Goal: Find specific page/section: Find specific page/section

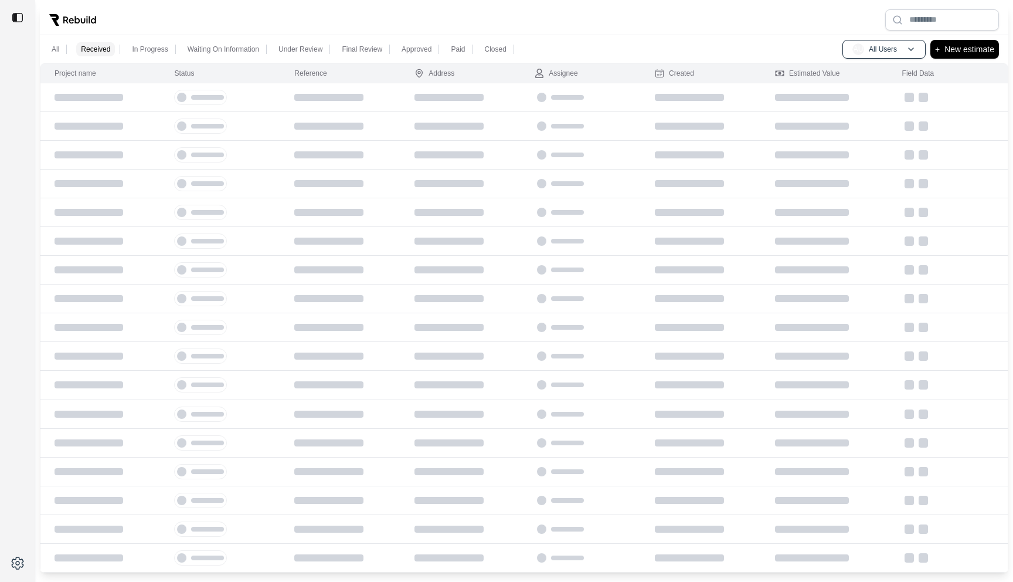
click at [180, 13] on div at bounding box center [524, 20] width 969 height 30
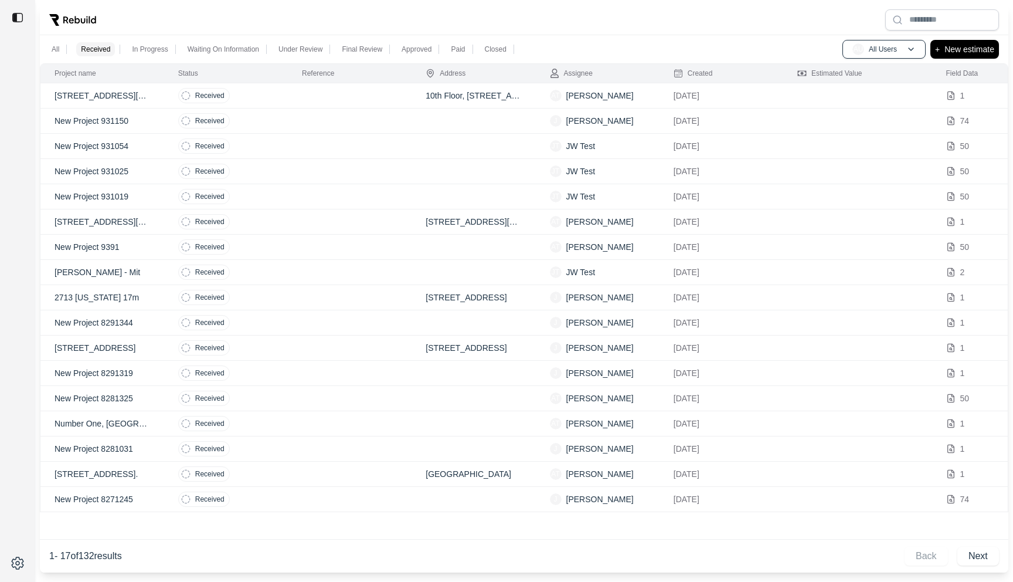
click at [620, 22] on div at bounding box center [524, 20] width 969 height 30
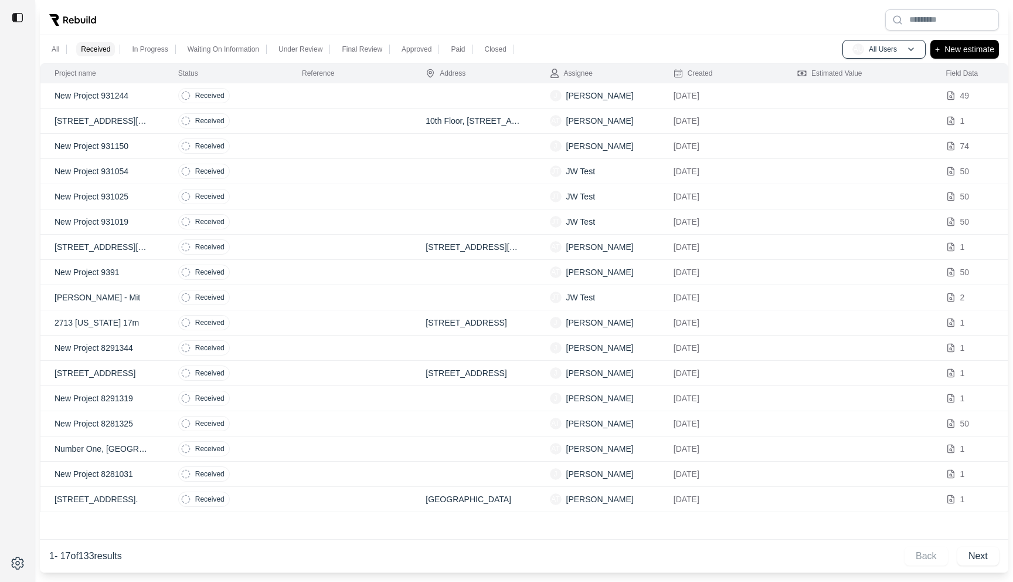
click at [213, 49] on p "Waiting On Information" at bounding box center [224, 49] width 72 height 9
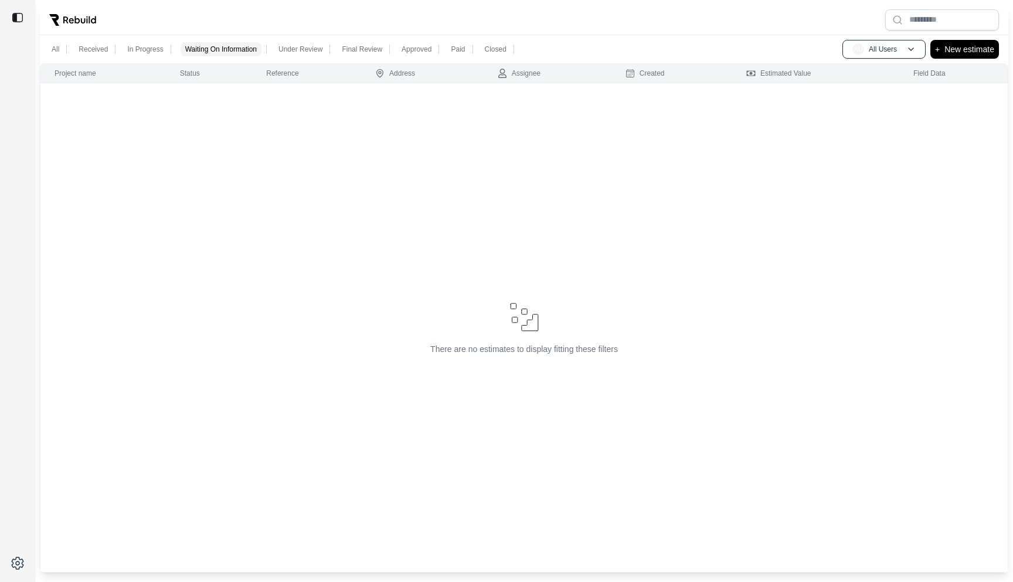
click at [47, 39] on div "All Received In Progress Waiting On Information Under Review Final Review Appro…" at bounding box center [524, 49] width 969 height 28
click at [52, 43] on div "All" at bounding box center [55, 49] width 12 height 14
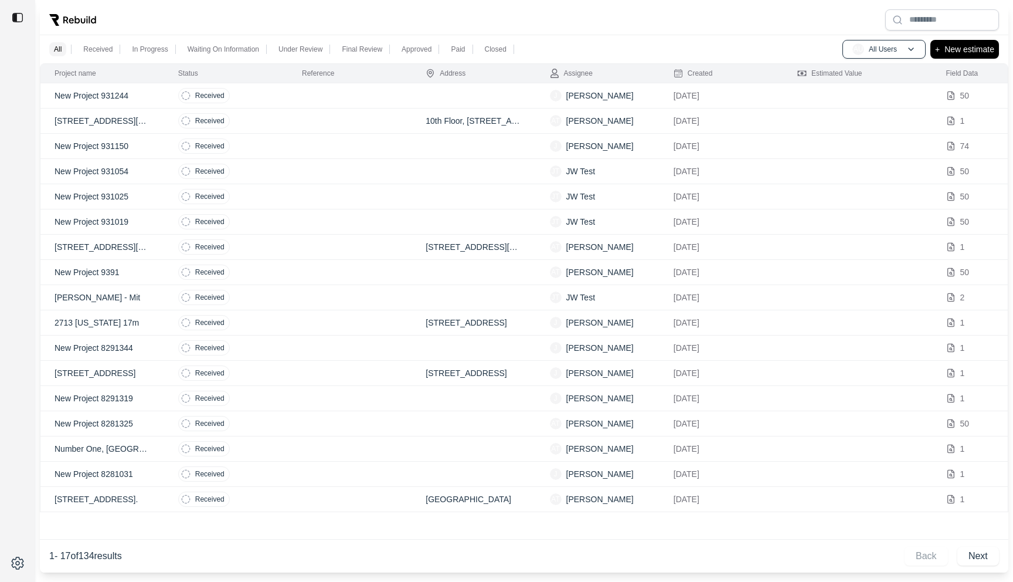
click at [86, 46] on p "Received" at bounding box center [97, 49] width 29 height 9
click at [627, 56] on div "All Received In Progress Waiting On Information Under Review Final Review Appro…" at bounding box center [524, 49] width 969 height 28
click at [613, 39] on div "All Received In Progress Waiting On Information Under Review Final Review Appro…" at bounding box center [524, 49] width 969 height 28
click at [649, 32] on div at bounding box center [524, 20] width 969 height 30
click at [594, 29] on div at bounding box center [524, 20] width 969 height 30
